Goal: Transaction & Acquisition: Purchase product/service

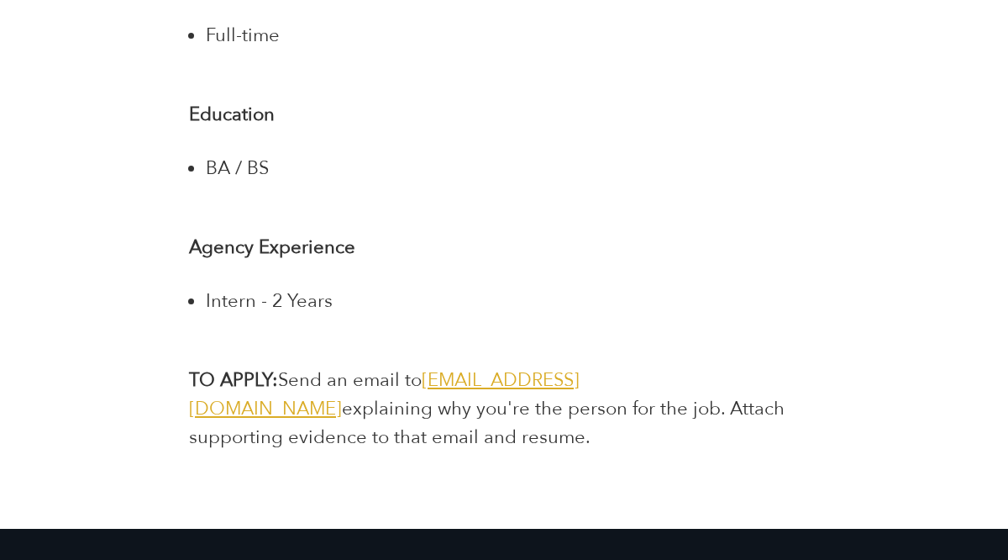
scroll to position [3569, 0]
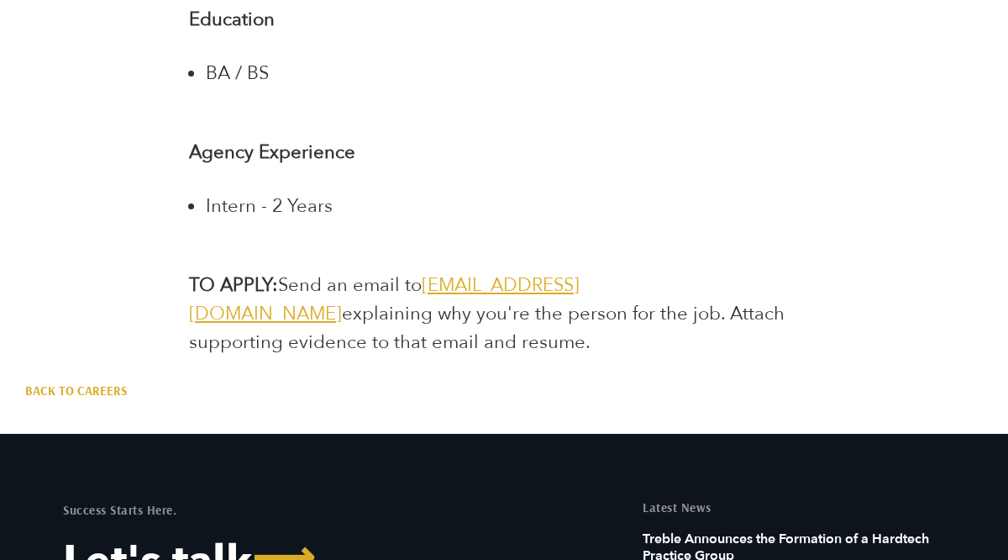
drag, startPoint x: 424, startPoint y: 284, endPoint x: 623, endPoint y: 287, distance: 198.3
click at [622, 287] on p "TO APPLY: Send an email to [EMAIL_ADDRESS][DOMAIN_NAME] explaining why you're t…" at bounding box center [504, 314] width 630 height 86
click at [580, 288] on span "[EMAIL_ADDRESS][DOMAIN_NAME]" at bounding box center [384, 299] width 391 height 54
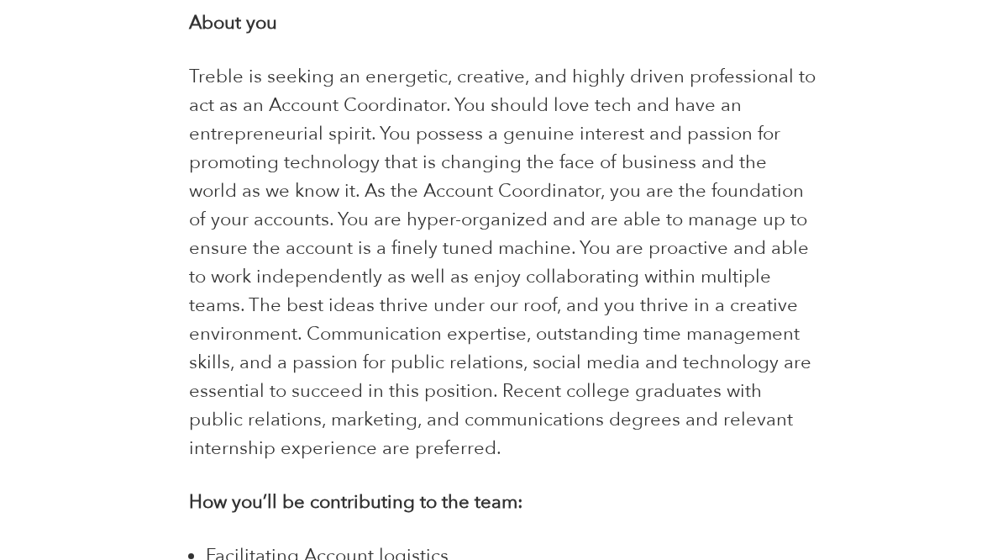
scroll to position [1181, 0]
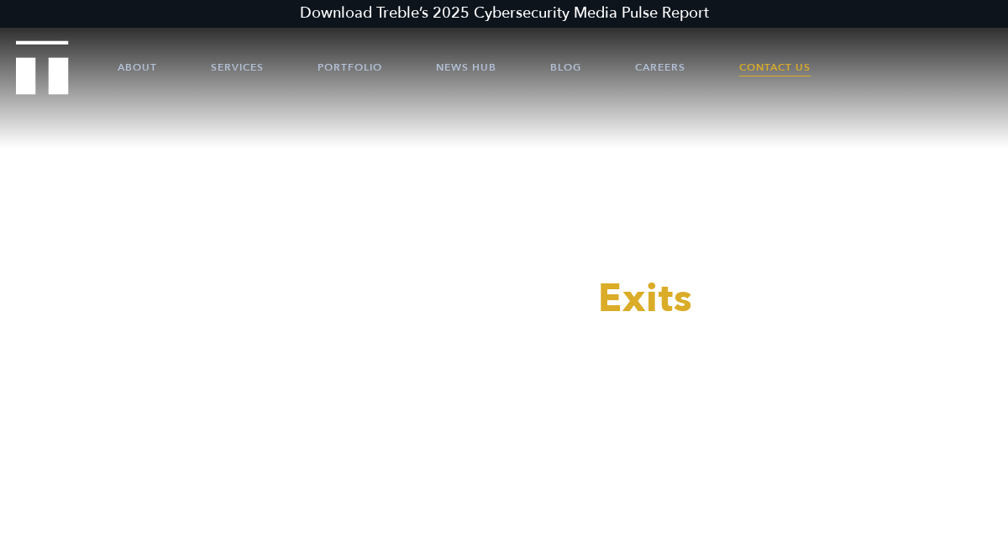
click at [781, 66] on link "Contact Us" at bounding box center [774, 67] width 71 height 50
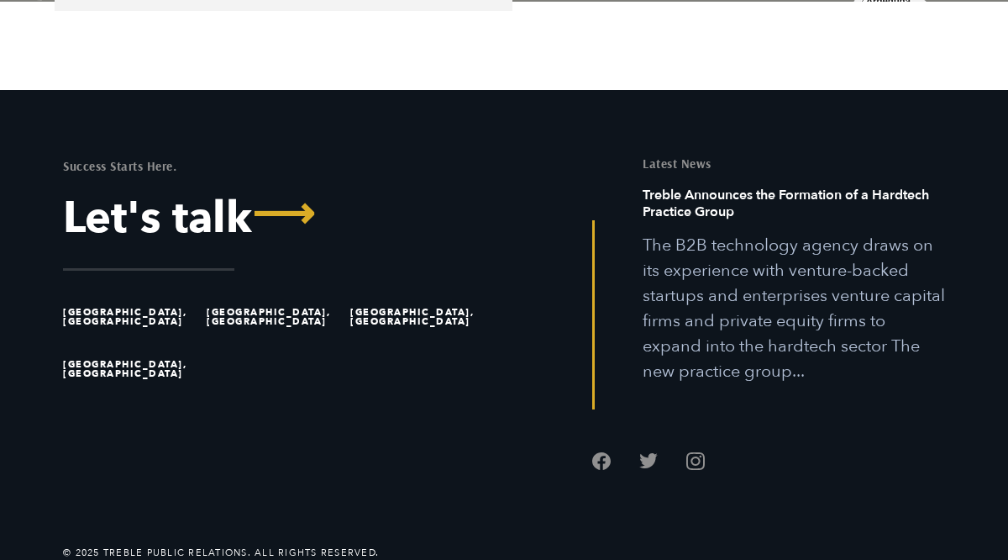
scroll to position [1386, 0]
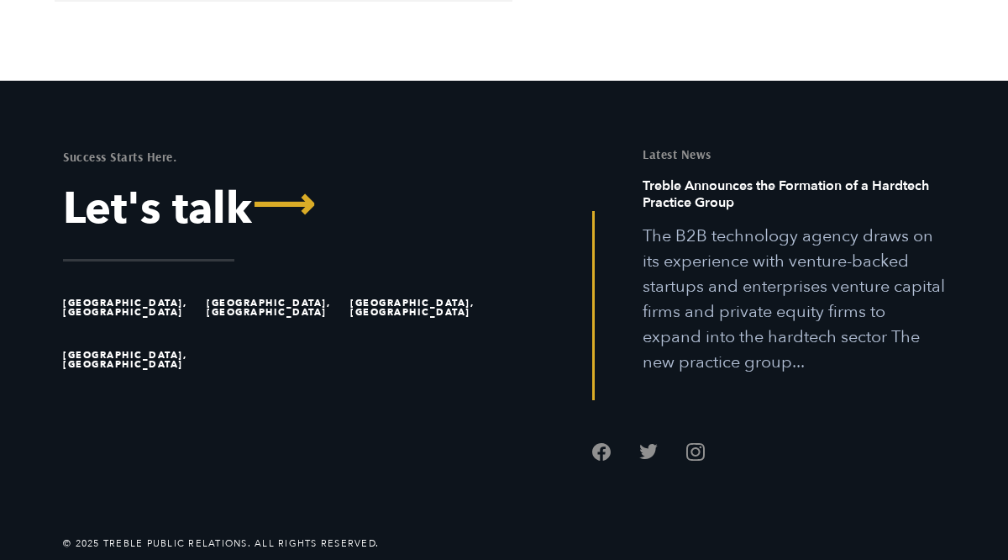
click at [96, 308] on li "[GEOGRAPHIC_DATA], [GEOGRAPHIC_DATA]" at bounding box center [131, 307] width 136 height 52
click at [108, 305] on li "[GEOGRAPHIC_DATA], [GEOGRAPHIC_DATA]" at bounding box center [131, 307] width 136 height 52
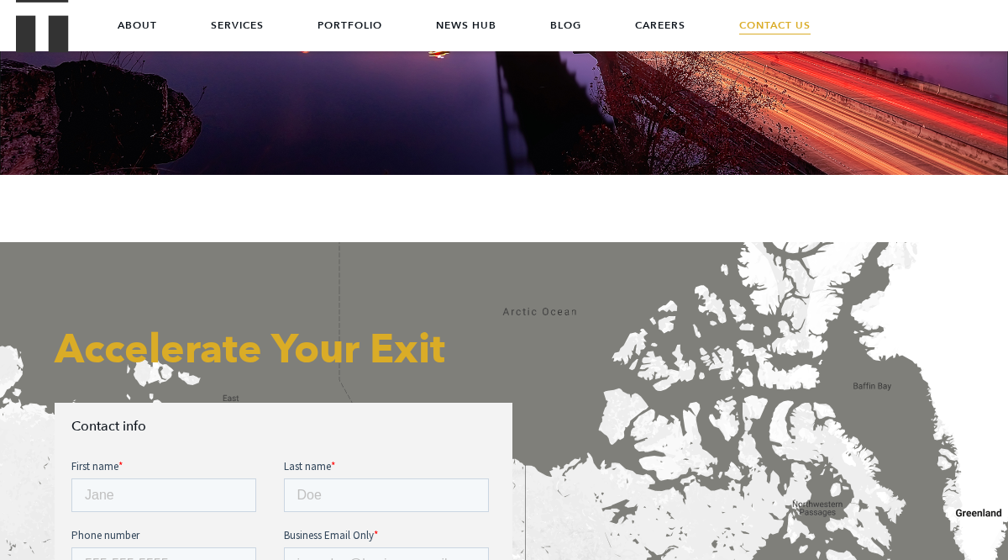
scroll to position [0, 0]
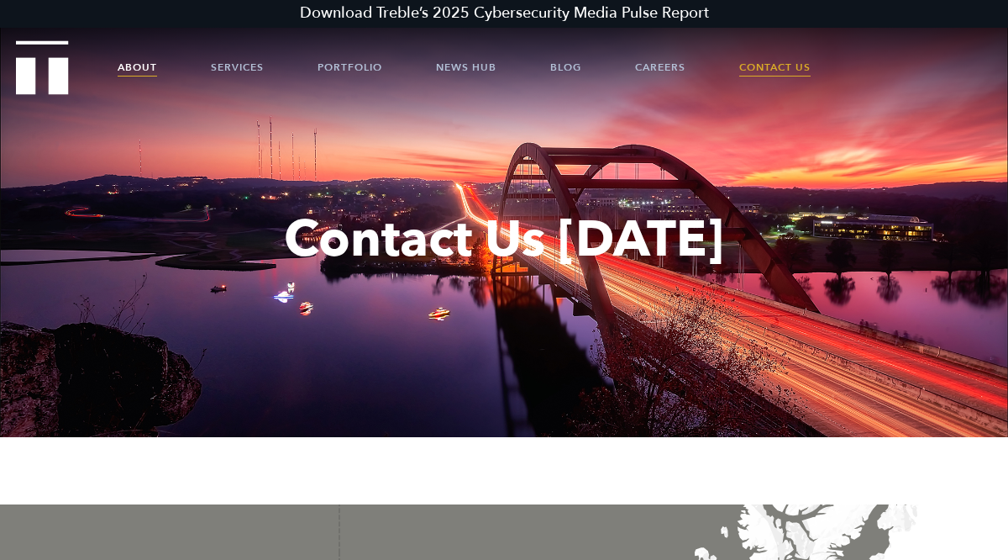
click at [153, 67] on link "About" at bounding box center [137, 67] width 39 height 50
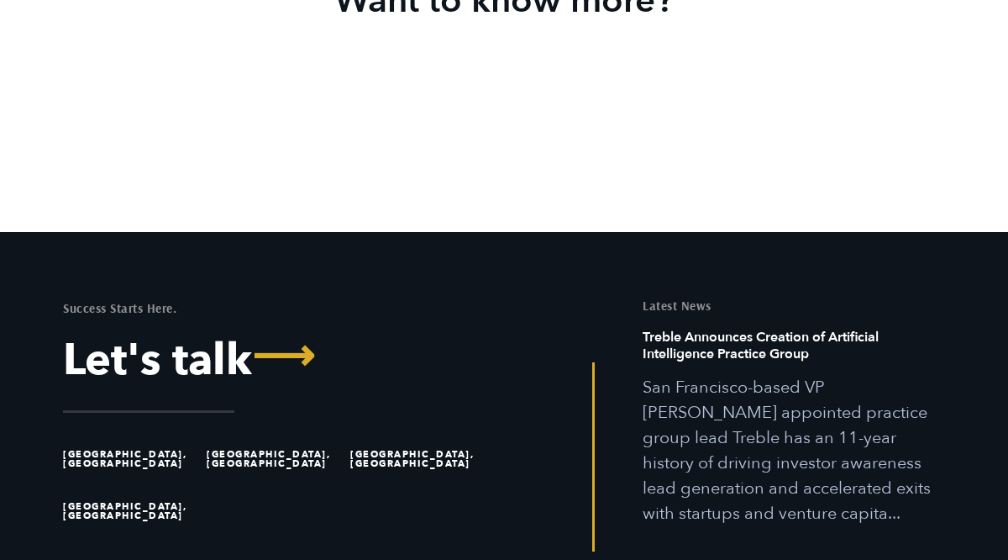
scroll to position [4599, 0]
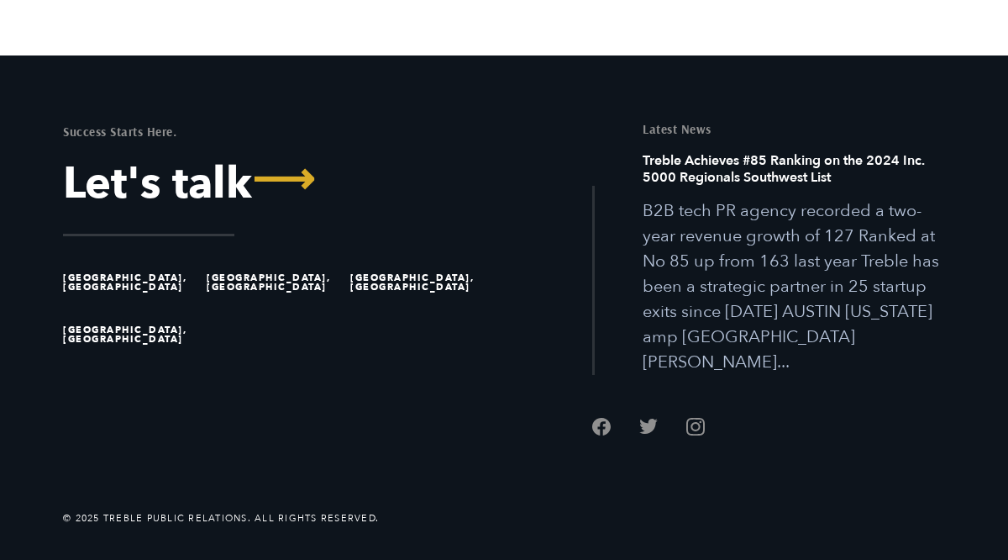
click at [113, 302] on li "[GEOGRAPHIC_DATA], [GEOGRAPHIC_DATA]" at bounding box center [131, 282] width 136 height 52
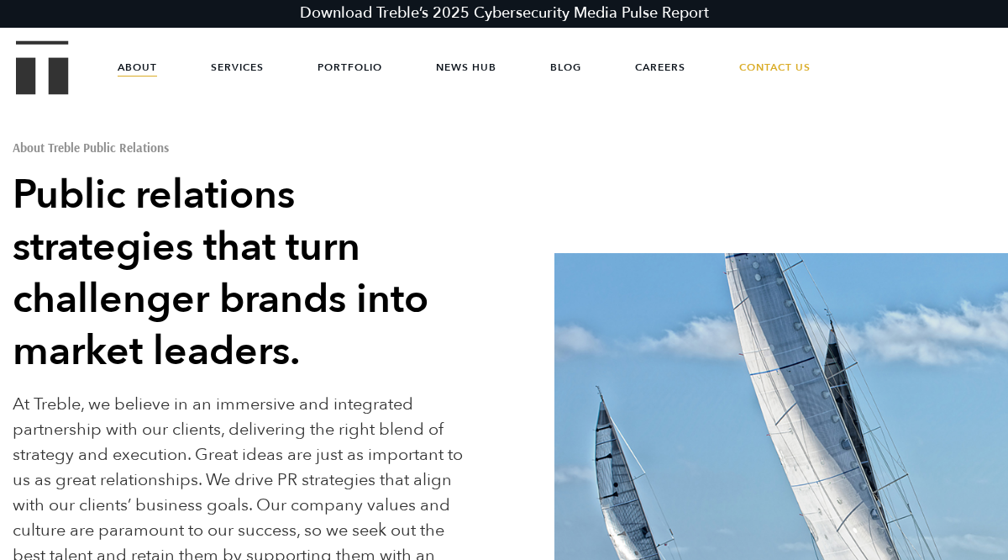
scroll to position [0, 0]
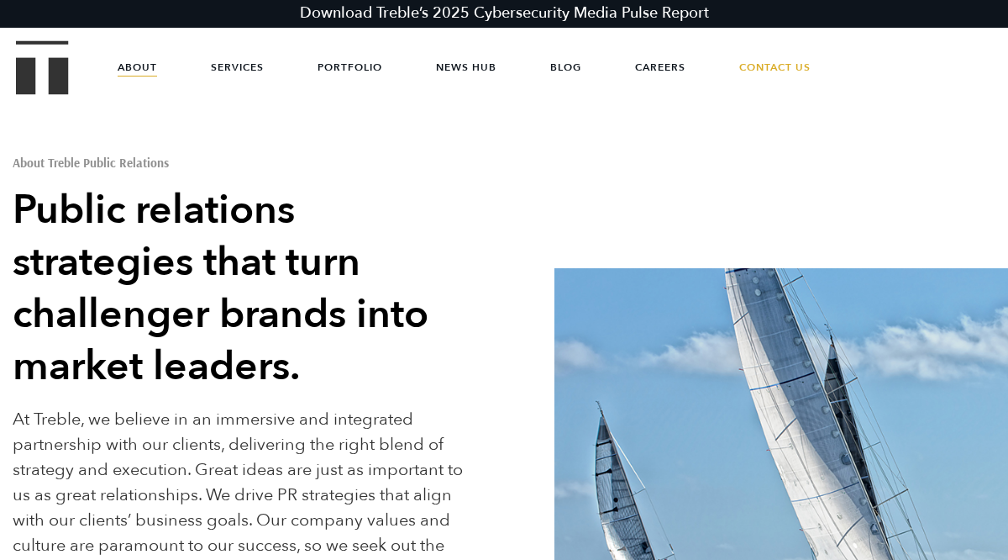
click at [158, 71] on ul "About Services Portfolio News Hub Blog Careers Contact Us" at bounding box center [504, 67] width 874 height 50
click at [142, 69] on link "About" at bounding box center [137, 67] width 39 height 50
click at [243, 61] on link "Services" at bounding box center [237, 67] width 53 height 50
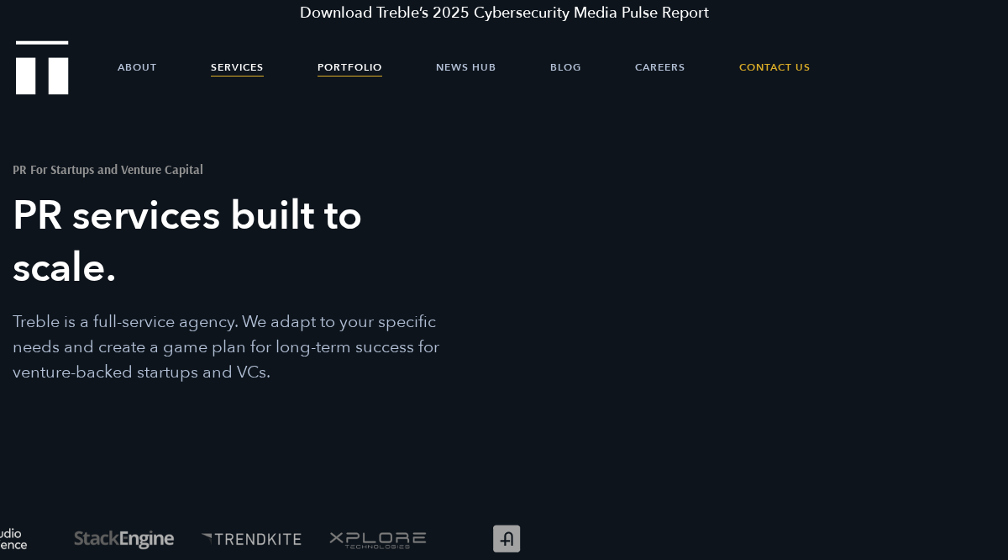
click at [371, 67] on link "Portfolio" at bounding box center [350, 67] width 65 height 50
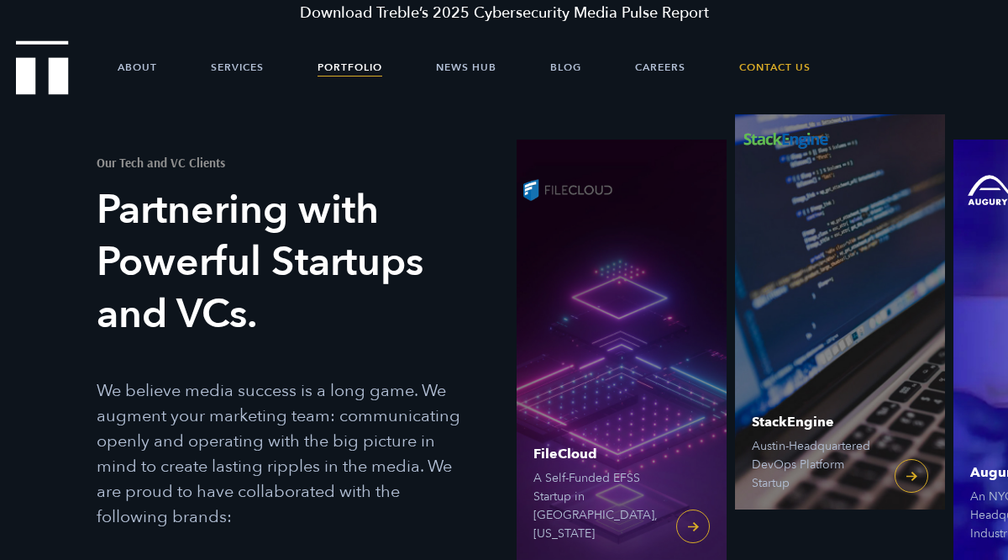
scroll to position [41, 0]
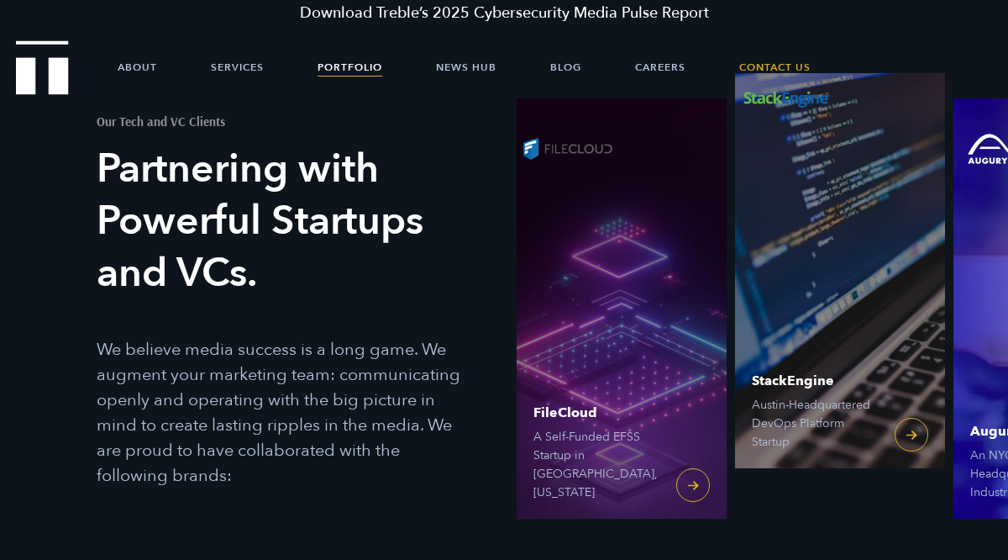
click at [982, 133] on img "Augury" at bounding box center [1004, 149] width 101 height 50
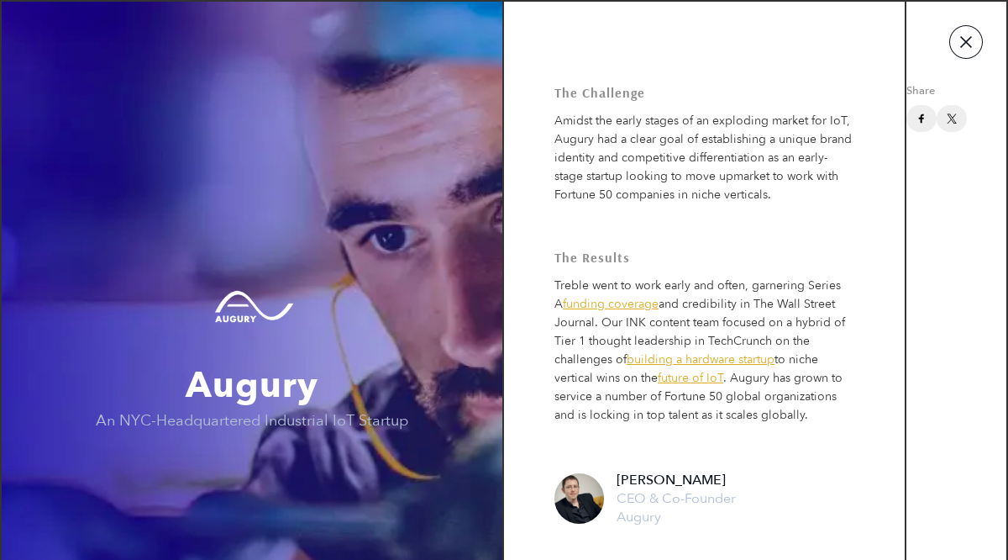
click at [969, 39] on button "button" at bounding box center [966, 42] width 34 height 34
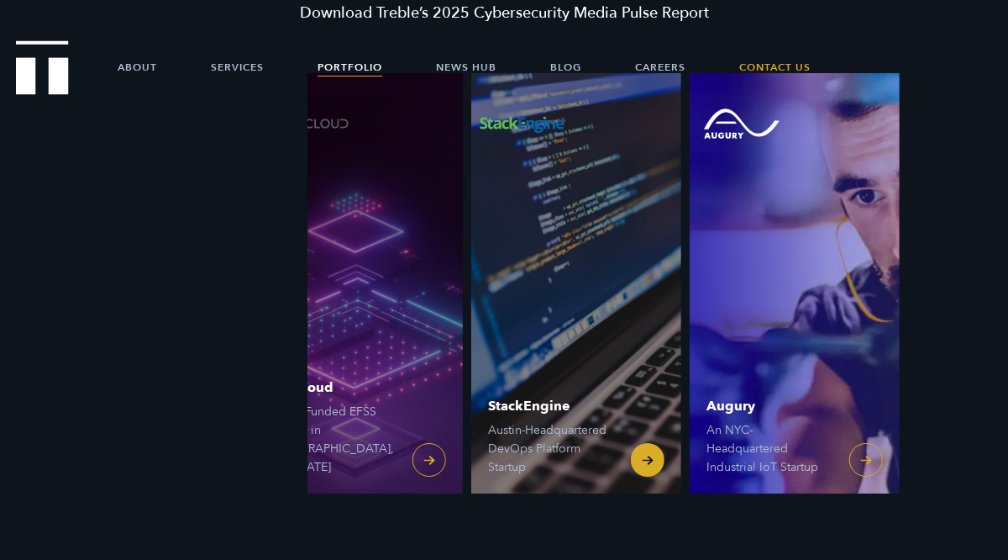
drag, startPoint x: 903, startPoint y: 195, endPoint x: 623, endPoint y: 201, distance: 280.7
click at [623, 201] on link "StackEngine Austin-Headquartered DevOps Platform Startup" at bounding box center [576, 283] width 210 height 420
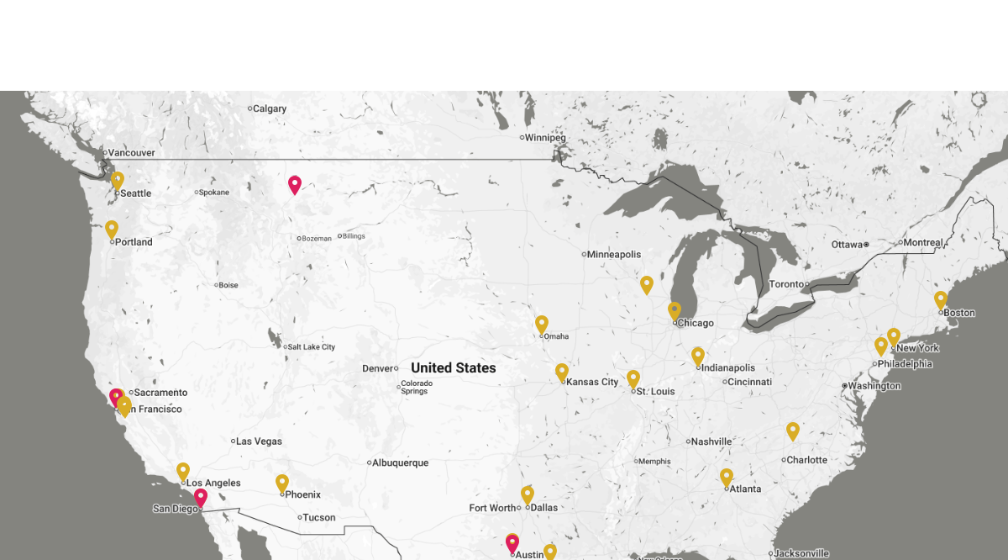
scroll to position [3248, 0]
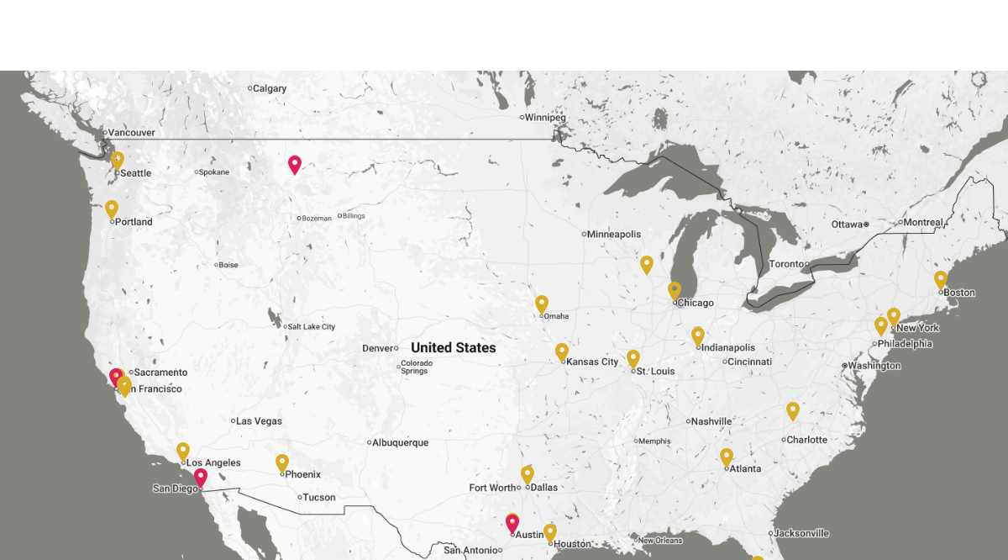
click at [511, 514] on img at bounding box center [512, 524] width 13 height 20
